Goal: Information Seeking & Learning: Learn about a topic

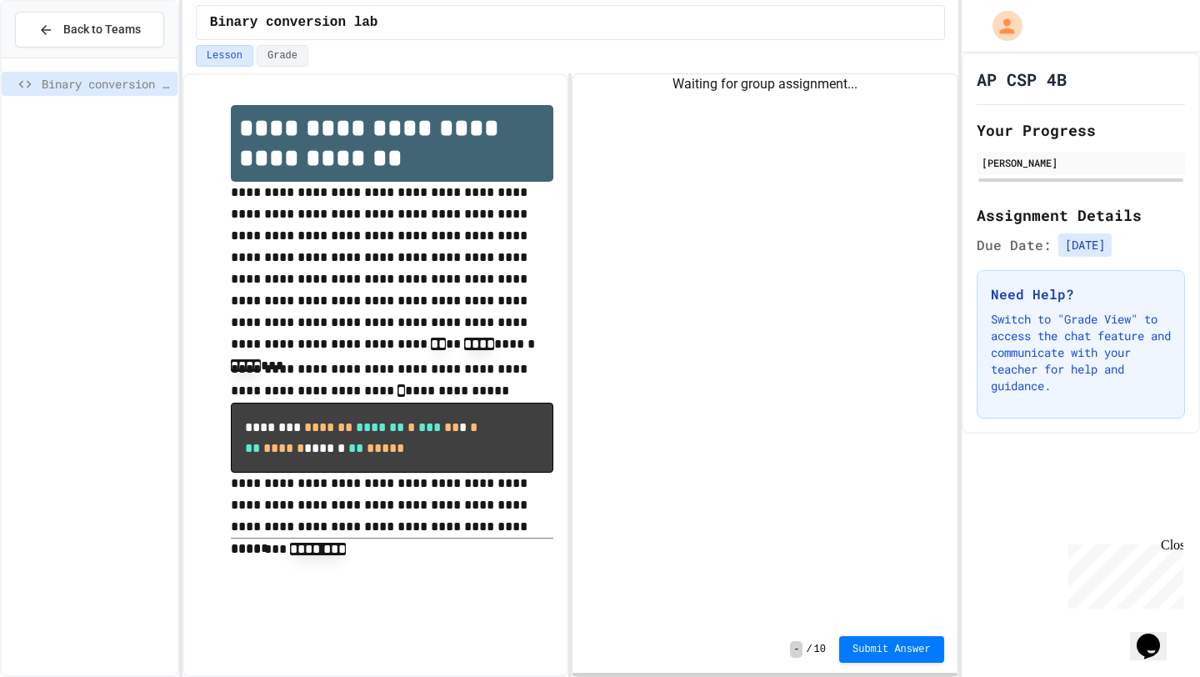
click at [727, 119] on div "Waiting for group assignment..." at bounding box center [764, 350] width 384 height 552
click at [287, 55] on button "Grade" at bounding box center [283, 56] width 52 height 22
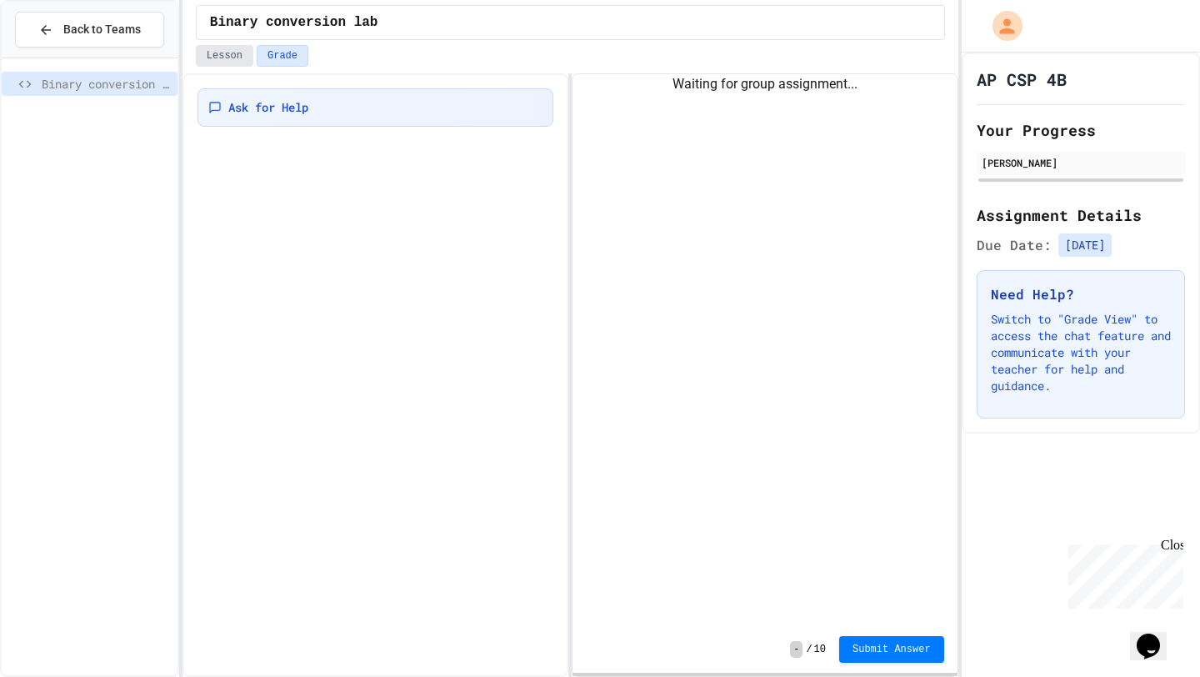
click at [220, 54] on button "Lesson" at bounding box center [224, 56] width 57 height 22
